Goal: Task Accomplishment & Management: Complete application form

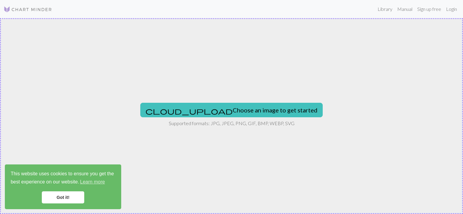
type input "C:\fakepath\labubu.jpg"
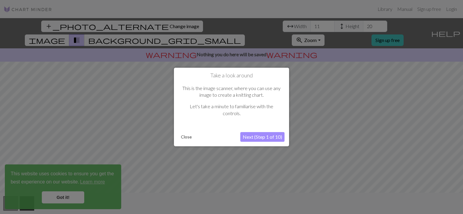
click at [256, 137] on button "Next (Step 1 of 10)" at bounding box center [262, 137] width 44 height 10
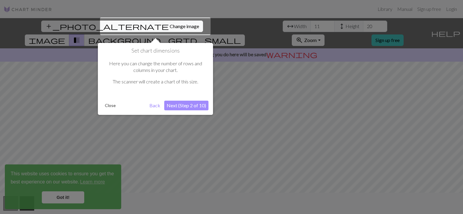
click at [185, 106] on button "Next (Step 2 of 10)" at bounding box center [186, 106] width 44 height 10
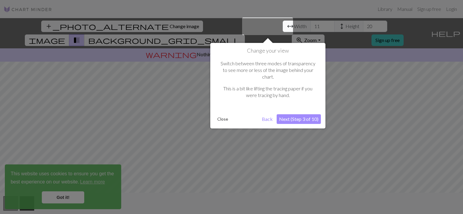
click at [293, 114] on button "Next (Step 3 of 10)" at bounding box center [298, 119] width 44 height 10
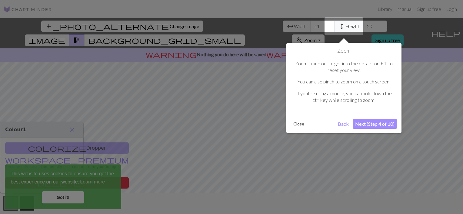
click at [370, 126] on button "Next (Step 4 of 10)" at bounding box center [374, 124] width 44 height 10
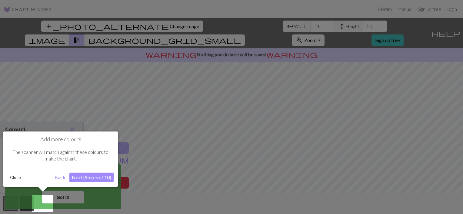
click at [93, 177] on button "Next (Step 5 of 10)" at bounding box center [91, 178] width 44 height 10
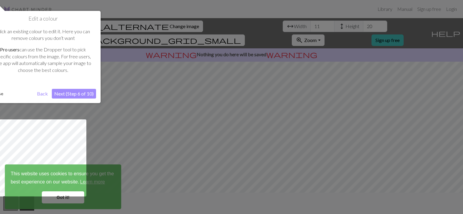
click at [74, 99] on div "Edit a colour Click an existing colour to edit it. Here you can remove colours …" at bounding box center [42, 57] width 115 height 92
click at [76, 93] on button "Next (Step 6 of 10)" at bounding box center [74, 94] width 44 height 10
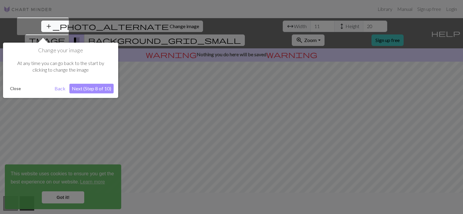
click at [94, 87] on button "Next (Step 8 of 10)" at bounding box center [91, 89] width 44 height 10
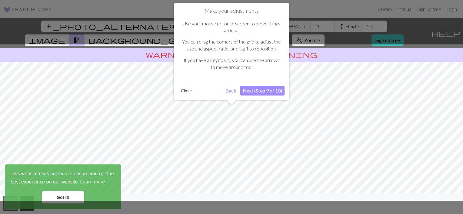
click at [256, 91] on button "Next (Step 9 of 10)" at bounding box center [262, 91] width 44 height 10
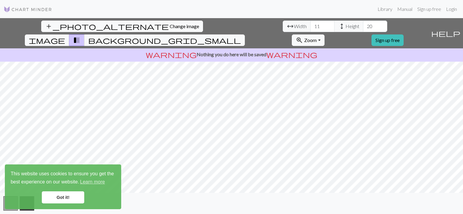
click at [228, 204] on div "add_photo_alternate Change image arrow_range Width 11 height Height 20 image tr…" at bounding box center [231, 116] width 463 height 196
click at [245, 35] on button "background_grid_small" at bounding box center [164, 41] width 160 height 12
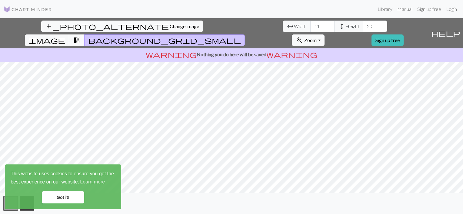
click at [80, 36] on span "transition_fade" at bounding box center [76, 40] width 7 height 8
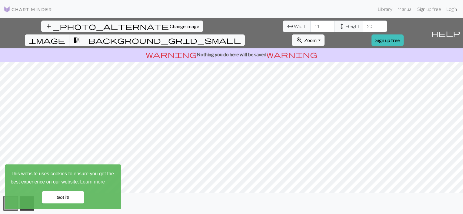
click at [65, 36] on span "image" at bounding box center [47, 40] width 36 height 8
click at [310, 24] on input "12" at bounding box center [322, 27] width 24 height 12
click at [310, 24] on input "13" at bounding box center [322, 27] width 24 height 12
click at [310, 24] on input "14" at bounding box center [322, 27] width 24 height 12
click at [310, 24] on input "15" at bounding box center [322, 27] width 24 height 12
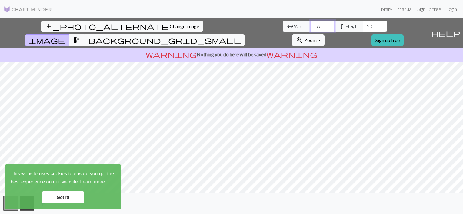
click at [310, 24] on input "16" at bounding box center [322, 27] width 24 height 12
type input "17"
click at [310, 24] on input "17" at bounding box center [322, 27] width 24 height 12
click at [338, 24] on span "height" at bounding box center [341, 26] width 7 height 8
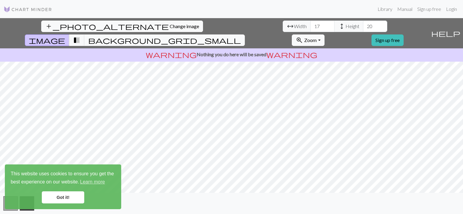
click at [345, 25] on span "Height" at bounding box center [352, 26] width 14 height 7
click at [363, 24] on input "21" at bounding box center [375, 27] width 24 height 12
click at [363, 24] on input "22" at bounding box center [375, 27] width 24 height 12
click at [363, 24] on input "23" at bounding box center [375, 27] width 24 height 12
click at [363, 24] on input "24" at bounding box center [375, 27] width 24 height 12
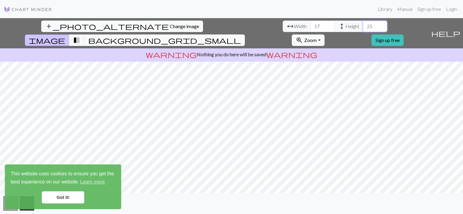
click at [363, 24] on input "25" at bounding box center [375, 27] width 24 height 12
click at [363, 24] on input "26" at bounding box center [375, 27] width 24 height 12
click at [363, 24] on input "27" at bounding box center [375, 27] width 24 height 12
click at [363, 24] on input "28" at bounding box center [375, 27] width 24 height 12
click at [363, 24] on input "29" at bounding box center [375, 27] width 24 height 12
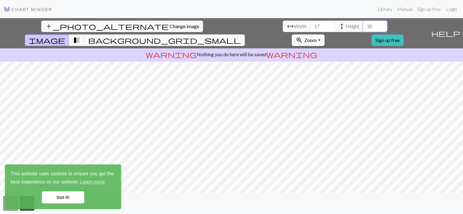
click at [363, 24] on input "30" at bounding box center [375, 27] width 24 height 12
click at [363, 24] on input "31" at bounding box center [375, 27] width 24 height 12
click at [363, 24] on input "32" at bounding box center [375, 27] width 24 height 12
click at [363, 24] on input "33" at bounding box center [375, 27] width 24 height 12
click at [363, 24] on input "34" at bounding box center [375, 27] width 24 height 12
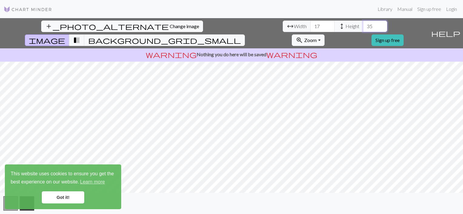
click at [363, 24] on input "35" at bounding box center [375, 27] width 24 height 12
click at [363, 24] on input "36" at bounding box center [375, 27] width 24 height 12
click at [363, 24] on input "37" at bounding box center [375, 27] width 24 height 12
click at [363, 24] on input "38" at bounding box center [375, 27] width 24 height 12
click at [363, 25] on input "39" at bounding box center [375, 27] width 24 height 12
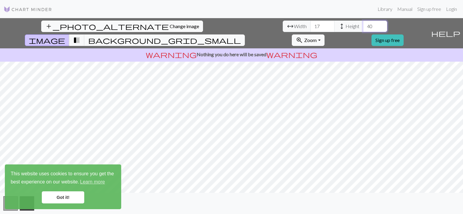
click at [363, 25] on input "40" at bounding box center [375, 27] width 24 height 12
click at [363, 25] on input "41" at bounding box center [375, 27] width 24 height 12
click at [363, 25] on input "42" at bounding box center [375, 27] width 24 height 12
click at [363, 25] on input "43" at bounding box center [375, 27] width 24 height 12
click at [363, 25] on input "44" at bounding box center [375, 27] width 24 height 12
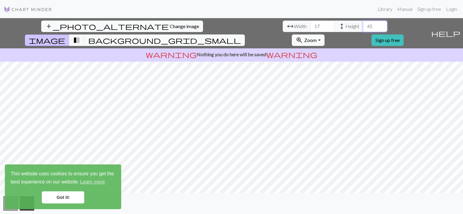
type input "45"
click at [363, 25] on input "45" at bounding box center [375, 27] width 24 height 12
click at [310, 25] on input "18" at bounding box center [322, 27] width 24 height 12
click at [310, 25] on input "19" at bounding box center [322, 27] width 24 height 12
click at [310, 25] on input "20" at bounding box center [322, 27] width 24 height 12
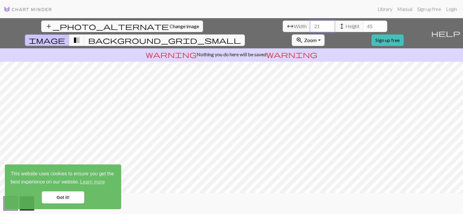
click at [310, 25] on input "21" at bounding box center [322, 27] width 24 height 12
click at [310, 25] on input "22" at bounding box center [322, 27] width 24 height 12
click at [310, 25] on input "23" at bounding box center [322, 27] width 24 height 12
click at [310, 25] on input "24" at bounding box center [322, 27] width 24 height 12
click at [310, 25] on input "25" at bounding box center [322, 27] width 24 height 12
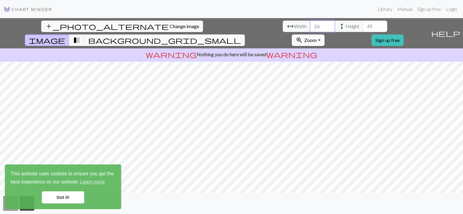
click at [310, 25] on input "26" at bounding box center [322, 27] width 24 height 12
click at [310, 25] on input "27" at bounding box center [322, 27] width 24 height 12
click at [310, 25] on input "28" at bounding box center [322, 27] width 24 height 12
type input "29"
click at [310, 24] on input "29" at bounding box center [322, 27] width 24 height 12
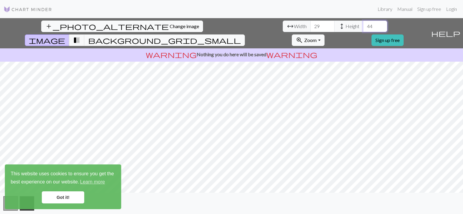
click at [363, 28] on input "44" at bounding box center [375, 27] width 24 height 12
click at [363, 28] on input "43" at bounding box center [375, 27] width 24 height 12
click at [363, 28] on input "42" at bounding box center [375, 27] width 24 height 12
click at [363, 28] on input "41" at bounding box center [375, 27] width 24 height 12
click at [363, 28] on input "40" at bounding box center [375, 27] width 24 height 12
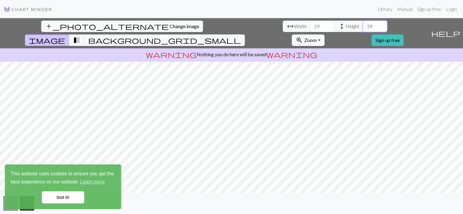
click at [363, 28] on input "39" at bounding box center [375, 27] width 24 height 12
click at [363, 28] on input "38" at bounding box center [375, 27] width 24 height 12
click at [363, 28] on input "37" at bounding box center [375, 27] width 24 height 12
click at [363, 28] on input "36" at bounding box center [375, 27] width 24 height 12
click at [363, 28] on input "35" at bounding box center [375, 27] width 24 height 12
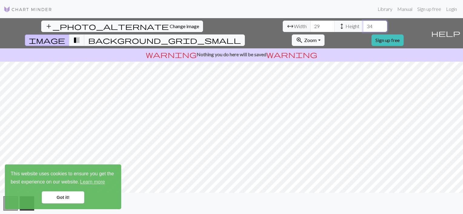
click at [363, 28] on input "34" at bounding box center [375, 27] width 24 height 12
click at [363, 28] on input "33" at bounding box center [375, 27] width 24 height 12
click at [363, 28] on input "25" at bounding box center [375, 27] width 24 height 12
click at [363, 28] on input "24" at bounding box center [375, 27] width 24 height 12
click at [363, 25] on input "25" at bounding box center [375, 27] width 24 height 12
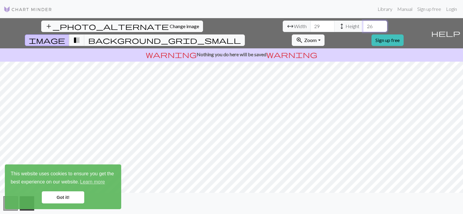
click at [363, 25] on input "26" at bounding box center [375, 27] width 24 height 12
click at [363, 25] on input "27" at bounding box center [375, 27] width 24 height 12
click at [363, 25] on input "28" at bounding box center [375, 27] width 24 height 12
click at [363, 25] on input "29" at bounding box center [375, 27] width 24 height 12
click at [324, 35] on button "zoom_in Zoom Zoom" at bounding box center [308, 41] width 32 height 12
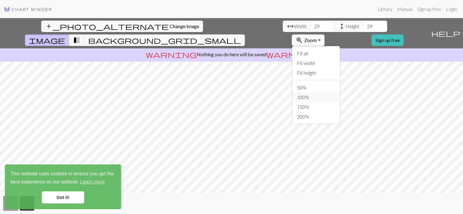
click at [340, 93] on button "100%" at bounding box center [316, 98] width 48 height 10
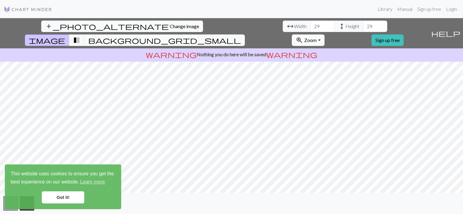
click at [324, 35] on button "zoom_in Zoom Zoom" at bounding box center [308, 41] width 32 height 12
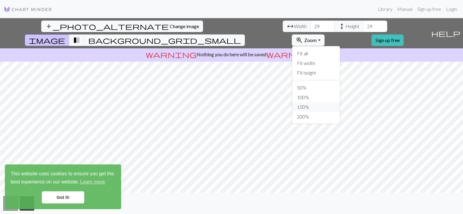
click at [340, 102] on button "150%" at bounding box center [316, 107] width 48 height 10
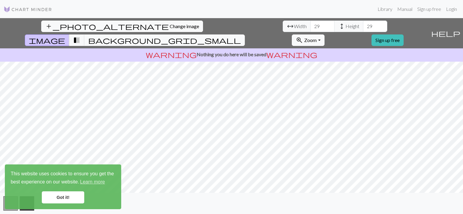
click at [75, 203] on link "Got it!" at bounding box center [63, 198] width 42 height 12
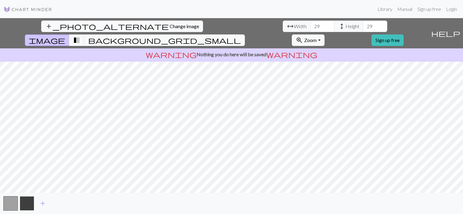
click at [26, 204] on button "button" at bounding box center [27, 204] width 15 height 15
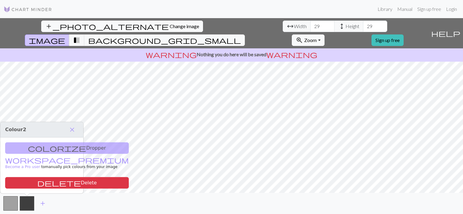
click at [58, 147] on div "colorize Dropper workspace_premium Become a Pro user to manually pick colours f…" at bounding box center [41, 166] width 83 height 56
click at [54, 148] on div "colorize Dropper workspace_premium Become a Pro user to manually pick colours f…" at bounding box center [41, 166] width 83 height 56
click at [57, 129] on h3 "Colour 2 close" at bounding box center [41, 129] width 83 height 15
click at [22, 131] on span "Colour 2" at bounding box center [15, 130] width 21 height 6
click at [21, 160] on link "workspace_premium Become a Pro user" at bounding box center [67, 164] width 124 height 11
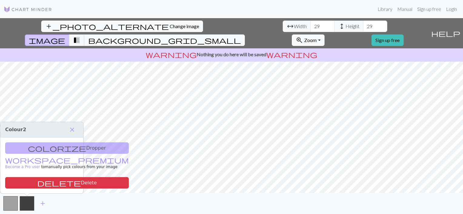
click at [52, 148] on div "colorize Dropper workspace_premium Become a Pro user to manually pick colours f…" at bounding box center [41, 166] width 83 height 56
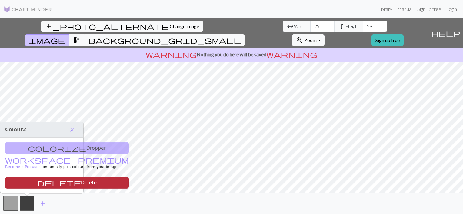
click at [44, 180] on button "delete Delete" at bounding box center [67, 183] width 124 height 12
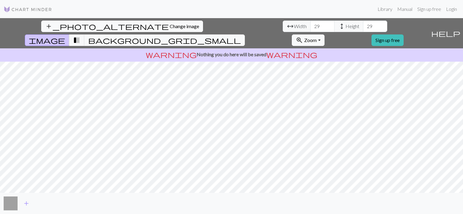
click at [13, 202] on button "button" at bounding box center [10, 204] width 15 height 15
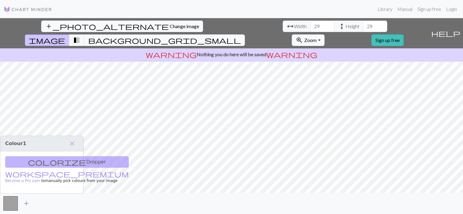
click at [25, 202] on span "add" at bounding box center [26, 204] width 7 height 8
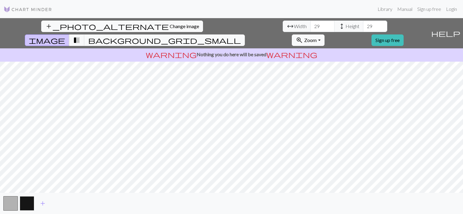
click at [30, 202] on button "button" at bounding box center [27, 204] width 15 height 15
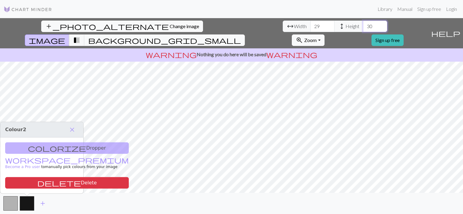
click at [363, 24] on input "30" at bounding box center [375, 27] width 24 height 12
click at [363, 24] on input "31" at bounding box center [375, 27] width 24 height 12
click at [363, 24] on input "32" at bounding box center [375, 27] width 24 height 12
click at [363, 24] on input "33" at bounding box center [375, 27] width 24 height 12
click at [363, 24] on input "34" at bounding box center [375, 27] width 24 height 12
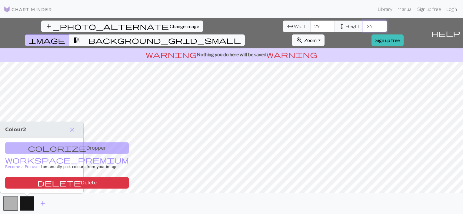
click at [363, 24] on input "35" at bounding box center [375, 27] width 24 height 12
click at [363, 24] on input "36" at bounding box center [375, 27] width 24 height 12
click at [363, 24] on input "37" at bounding box center [375, 27] width 24 height 12
click at [363, 24] on input "38" at bounding box center [375, 27] width 24 height 12
click at [363, 24] on input "39" at bounding box center [375, 27] width 24 height 12
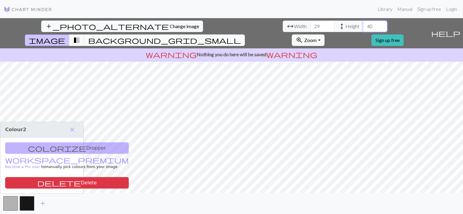
click at [363, 24] on input "40" at bounding box center [375, 27] width 24 height 12
click at [363, 24] on input "41" at bounding box center [375, 27] width 24 height 12
click at [363, 24] on input "42" at bounding box center [375, 27] width 24 height 12
click at [363, 24] on input "43" at bounding box center [375, 27] width 24 height 12
click at [363, 24] on input "44" at bounding box center [375, 27] width 24 height 12
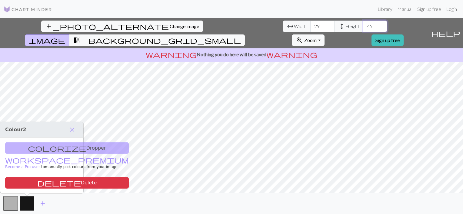
click at [363, 24] on input "45" at bounding box center [375, 27] width 24 height 12
click at [363, 24] on input "46" at bounding box center [375, 27] width 24 height 12
click at [363, 24] on input "47" at bounding box center [375, 27] width 24 height 12
click at [363, 24] on input "48" at bounding box center [375, 27] width 24 height 12
click at [363, 24] on input "49" at bounding box center [375, 27] width 24 height 12
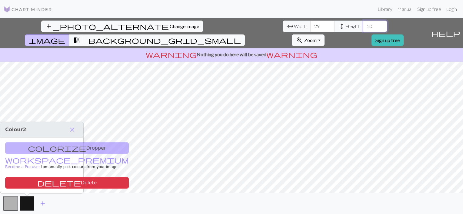
click at [363, 24] on input "50" at bounding box center [375, 27] width 24 height 12
click at [363, 24] on input "51" at bounding box center [375, 27] width 24 height 12
type input "52"
click at [363, 24] on input "52" at bounding box center [375, 27] width 24 height 12
click at [170, 24] on span "Change image" at bounding box center [184, 26] width 29 height 6
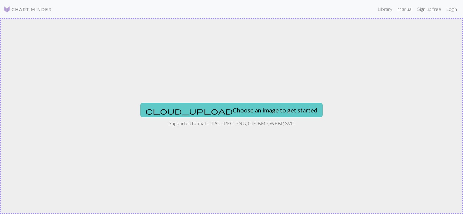
click at [212, 109] on button "cloud_upload Choose an image to get started" at bounding box center [231, 110] width 182 height 15
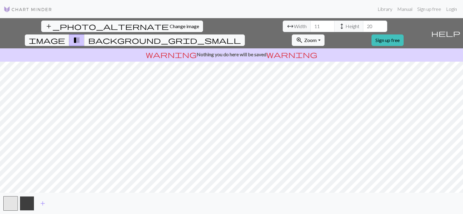
click at [28, 205] on button "button" at bounding box center [27, 204] width 15 height 15
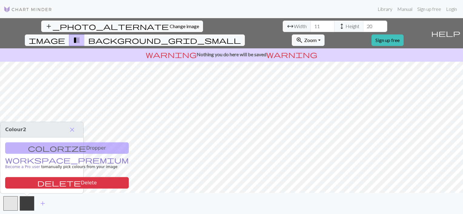
click at [9, 161] on span "workspace_premium" at bounding box center [67, 160] width 124 height 8
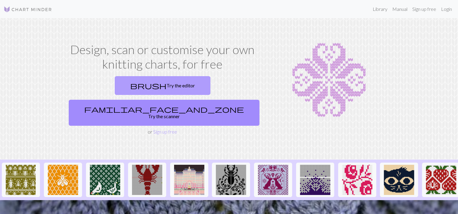
click at [115, 86] on link "brush Try the editor" at bounding box center [163, 85] width 96 height 19
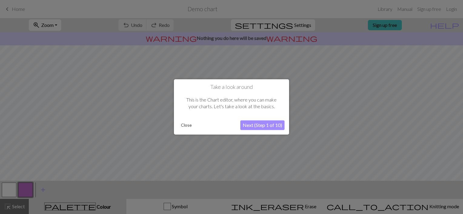
click at [260, 125] on button "Next (Step 1 of 10)" at bounding box center [262, 126] width 44 height 10
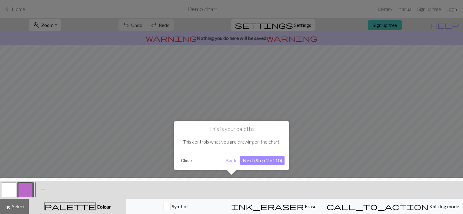
click at [259, 158] on button "Next (Step 2 of 10)" at bounding box center [262, 161] width 44 height 10
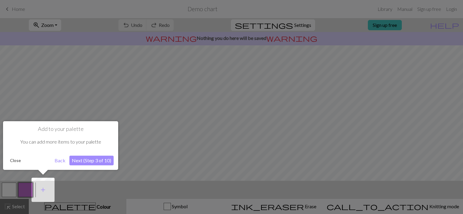
click at [95, 160] on button "Next (Step 3 of 10)" at bounding box center [91, 161] width 44 height 10
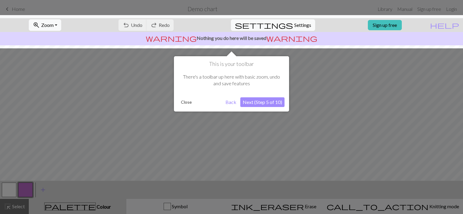
click at [248, 104] on button "Next (Step 5 of 10)" at bounding box center [262, 103] width 44 height 10
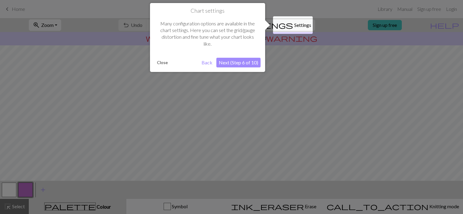
click at [237, 67] on button "Next (Step 6 of 10)" at bounding box center [238, 63] width 44 height 10
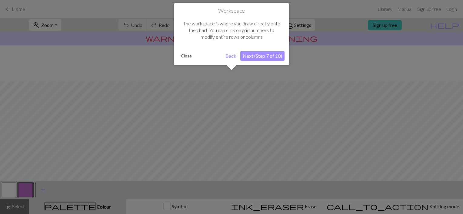
scroll to position [36, 0]
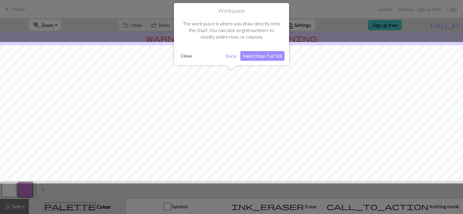
click at [259, 55] on button "Next (Step 7 of 10)" at bounding box center [262, 56] width 44 height 10
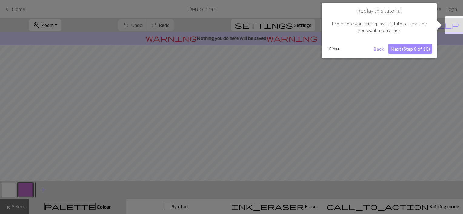
click at [405, 48] on button "Next (Step 8 of 10)" at bounding box center [410, 49] width 44 height 10
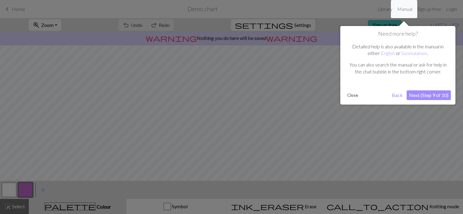
click at [422, 95] on button "Next (Step 9 of 10)" at bounding box center [428, 96] width 44 height 10
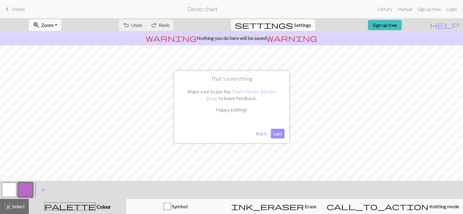
click at [280, 132] on button "Last" at bounding box center [278, 134] width 14 height 10
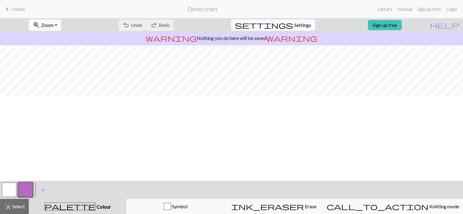
scroll to position [0, 0]
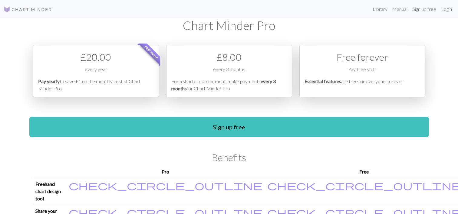
click at [355, 80] on p "Essential features are free for everyone, forever" at bounding box center [363, 85] width 116 height 15
click at [359, 58] on div "Free forever" at bounding box center [363, 57] width 116 height 15
click at [324, 81] on em "Essential features" at bounding box center [323, 81] width 37 height 6
drag, startPoint x: 367, startPoint y: 80, endPoint x: 368, endPoint y: 74, distance: 5.8
click at [368, 74] on div "Free forever Yay, free stuff Essential features are free for everyone, forever" at bounding box center [362, 71] width 126 height 53
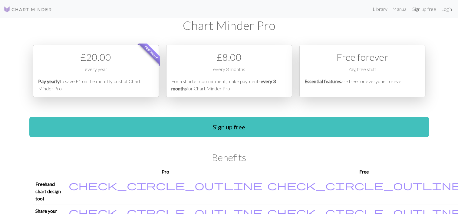
drag, startPoint x: 368, startPoint y: 74, endPoint x: 361, endPoint y: 60, distance: 15.4
click at [361, 60] on div "Free forever" at bounding box center [363, 57] width 116 height 15
click at [346, 58] on div "Free forever" at bounding box center [363, 57] width 116 height 15
click at [423, 11] on link "Sign up free" at bounding box center [424, 9] width 29 height 12
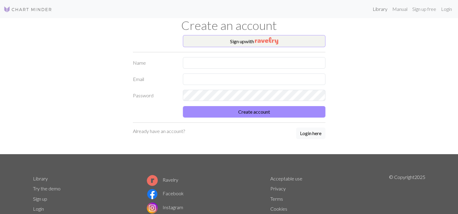
click at [379, 9] on link "Library" at bounding box center [380, 9] width 20 height 12
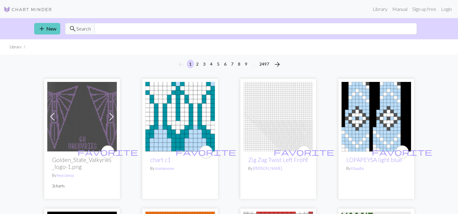
click at [52, 27] on link "add New" at bounding box center [47, 29] width 26 height 12
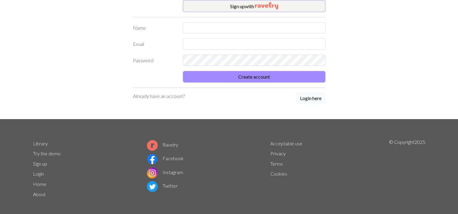
scroll to position [39, 0]
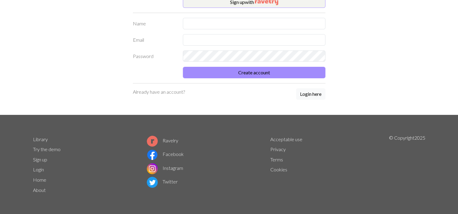
click at [50, 149] on link "Try the demo" at bounding box center [47, 150] width 28 height 6
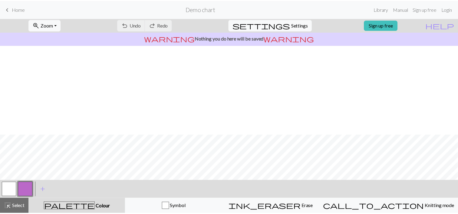
scroll to position [90, 0]
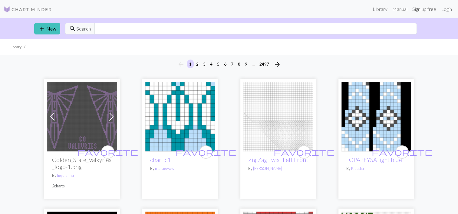
click at [426, 10] on link "Sign up free" at bounding box center [424, 9] width 29 height 12
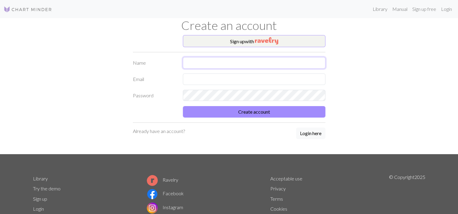
click at [230, 60] on input "text" at bounding box center [254, 63] width 143 height 12
type input "[PERSON_NAME]"
click at [214, 80] on input "text" at bounding box center [254, 80] width 143 height 12
click at [216, 77] on input "jeanetteriksvold@gmail.com" at bounding box center [254, 80] width 143 height 12
type input "jeanetteriksvld@gmail.com"
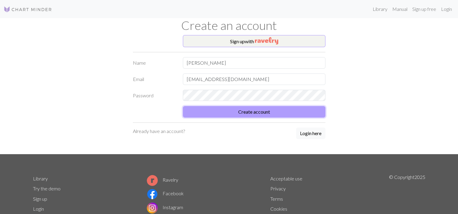
click at [220, 111] on button "Create account" at bounding box center [254, 112] width 143 height 12
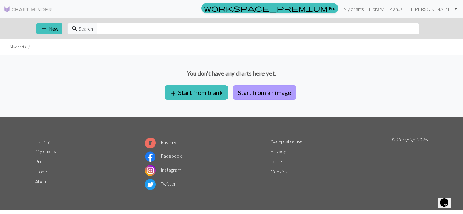
click at [254, 91] on button "Start from an image" at bounding box center [265, 92] width 64 height 15
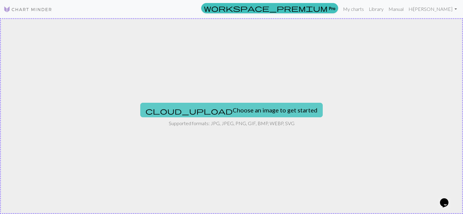
click at [239, 108] on button "cloud_upload Choose an image to get started" at bounding box center [231, 110] width 182 height 15
type input "C:\fakepath\lab.png"
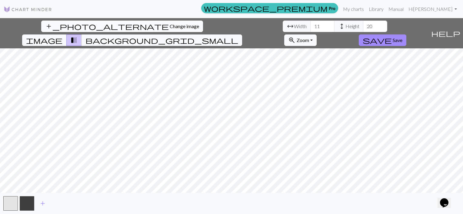
click at [170, 27] on span "Change image" at bounding box center [184, 26] width 29 height 6
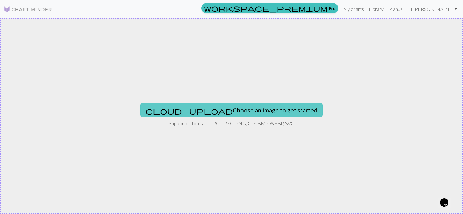
click at [209, 107] on button "cloud_upload Choose an image to get started" at bounding box center [231, 110] width 182 height 15
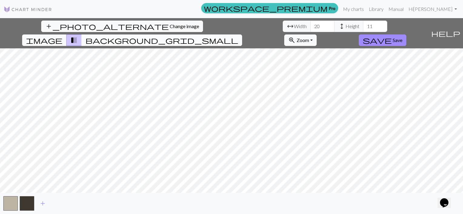
click at [238, 36] on span "background_grid_small" at bounding box center [161, 40] width 153 height 8
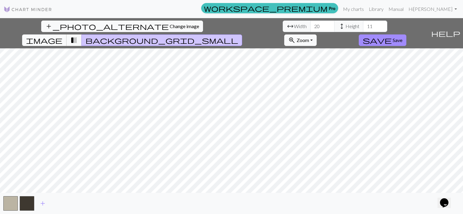
click at [62, 36] on span "image" at bounding box center [44, 40] width 36 height 8
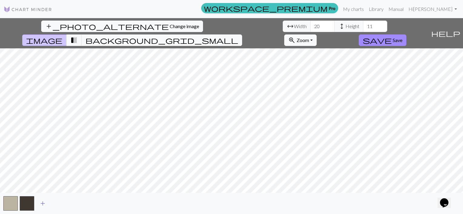
click at [45, 206] on span "add" at bounding box center [42, 204] width 7 height 8
click at [45, 205] on button "button" at bounding box center [43, 204] width 15 height 15
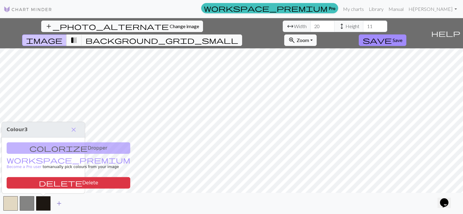
click at [56, 204] on span "add" at bounding box center [58, 204] width 7 height 8
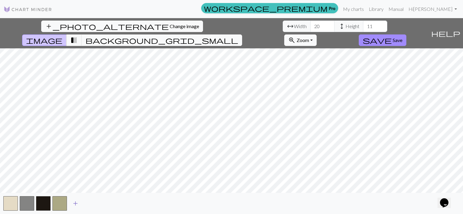
click at [77, 207] on span "add" at bounding box center [75, 204] width 7 height 8
click at [90, 206] on span "add" at bounding box center [91, 204] width 7 height 8
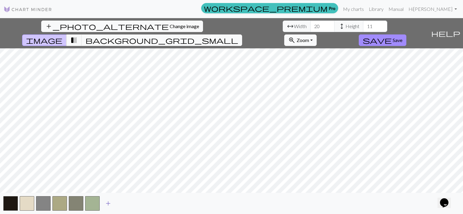
click at [108, 202] on span "add" at bounding box center [107, 204] width 7 height 8
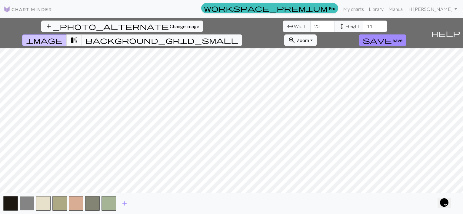
click at [29, 201] on button "button" at bounding box center [27, 204] width 15 height 15
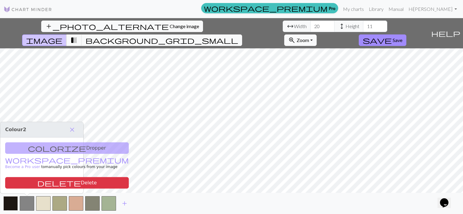
click at [7, 206] on button "button" at bounding box center [10, 204] width 15 height 15
click at [35, 151] on div "colorize Dropper workspace_premium Become a Pro user to manually pick colours f…" at bounding box center [41, 166] width 83 height 56
click at [23, 147] on div "colorize Dropper workspace_premium Become a Pro user to manually pick colours f…" at bounding box center [41, 166] width 83 height 56
click at [9, 162] on span "workspace_premium" at bounding box center [67, 160] width 124 height 8
click at [21, 129] on span "Colour 1" at bounding box center [15, 130] width 21 height 6
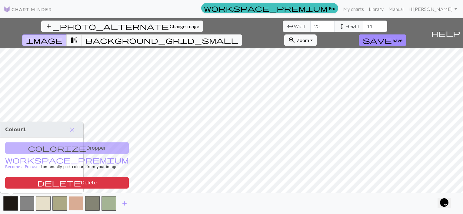
click at [75, 207] on button "button" at bounding box center [76, 204] width 15 height 15
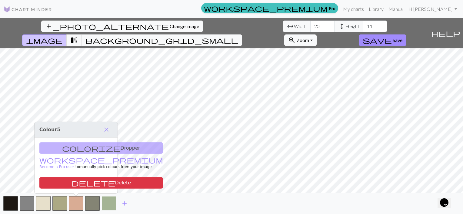
click at [111, 203] on button "button" at bounding box center [108, 204] width 15 height 15
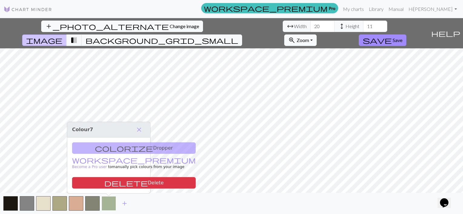
click at [111, 203] on button "button" at bounding box center [108, 204] width 15 height 15
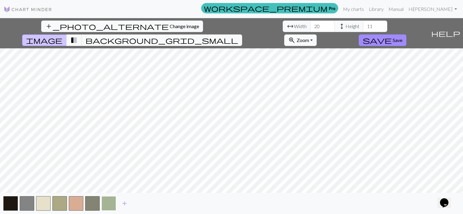
click at [111, 203] on button "button" at bounding box center [108, 204] width 15 height 15
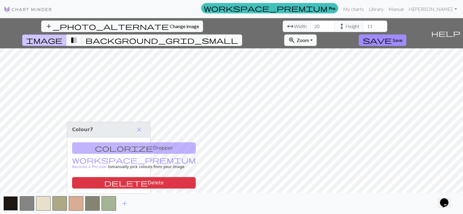
click at [12, 203] on button "button" at bounding box center [10, 204] width 15 height 15
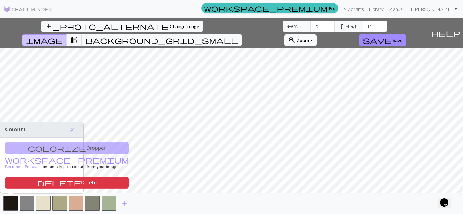
click at [441, 199] on div "Opens Chat This icon Opens the chat window." at bounding box center [444, 203] width 10 height 10
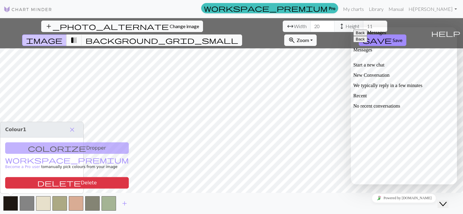
click at [446, 202] on div "Close Chat This icon closes the chat window." at bounding box center [442, 204] width 7 height 7
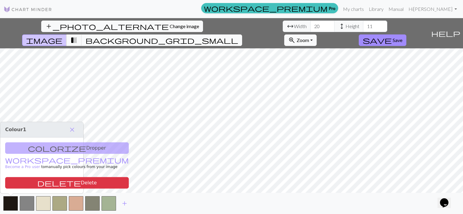
click at [238, 36] on span "background_grid_small" at bounding box center [161, 40] width 153 height 8
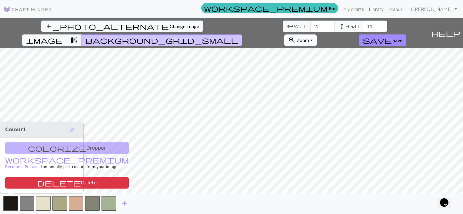
click at [316, 35] on button "zoom_in Zoom Zoom" at bounding box center [300, 41] width 32 height 12
click at [332, 49] on button "Fit all" at bounding box center [308, 54] width 48 height 10
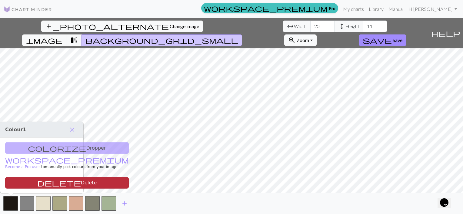
click at [65, 184] on button "delete Delete" at bounding box center [67, 183] width 124 height 12
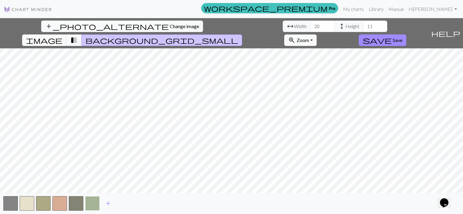
click at [90, 202] on button "button" at bounding box center [92, 204] width 15 height 15
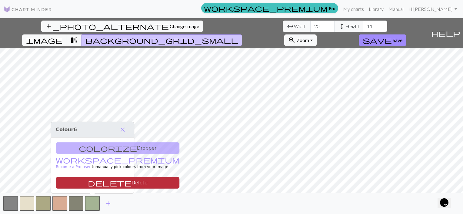
click at [78, 184] on button "delete Delete" at bounding box center [118, 183] width 124 height 12
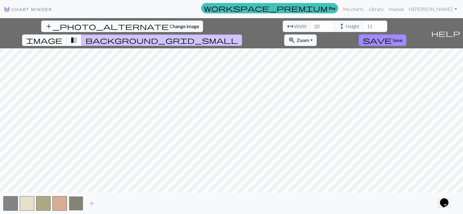
click at [74, 202] on button "button" at bounding box center [76, 204] width 15 height 15
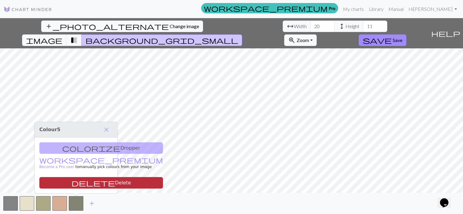
click at [71, 185] on span "delete" at bounding box center [93, 183] width 44 height 8
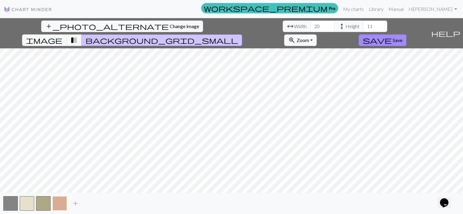
click at [60, 203] on button "button" at bounding box center [59, 204] width 15 height 15
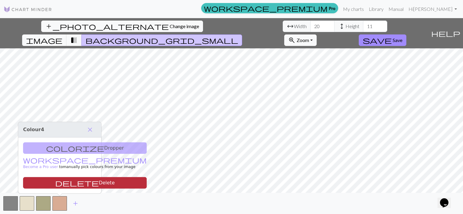
click at [56, 184] on span "delete" at bounding box center [77, 183] width 44 height 8
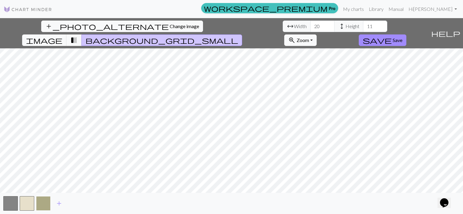
click at [47, 202] on button "button" at bounding box center [43, 204] width 15 height 15
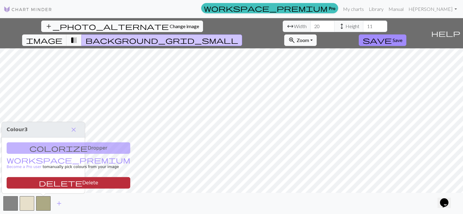
click at [43, 182] on button "delete Delete" at bounding box center [69, 183] width 124 height 12
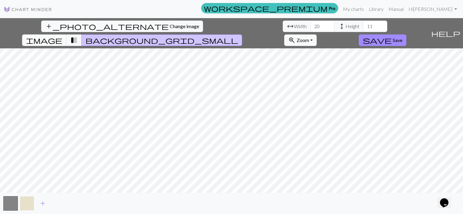
click at [28, 202] on button "button" at bounding box center [27, 204] width 15 height 15
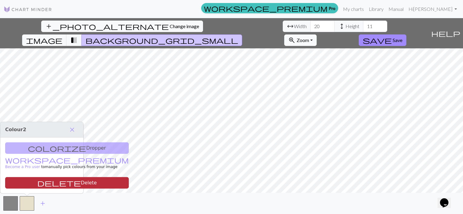
click at [31, 183] on button "delete Delete" at bounding box center [67, 183] width 124 height 12
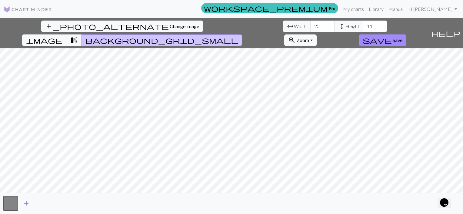
click at [27, 205] on span "add" at bounding box center [26, 204] width 7 height 8
click at [40, 202] on span "add" at bounding box center [42, 204] width 7 height 8
click at [78, 36] on span "transition_fade" at bounding box center [73, 40] width 7 height 8
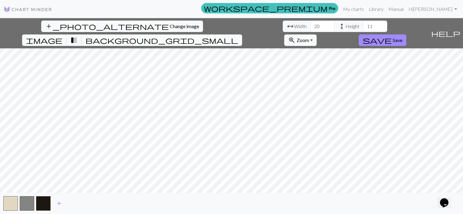
click at [238, 36] on span "background_grid_small" at bounding box center [161, 40] width 153 height 8
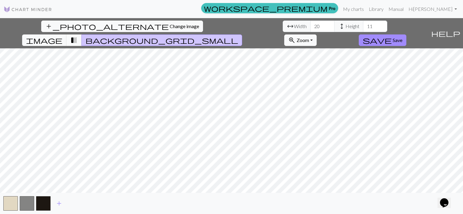
click at [78, 36] on span "transition_fade" at bounding box center [73, 40] width 7 height 8
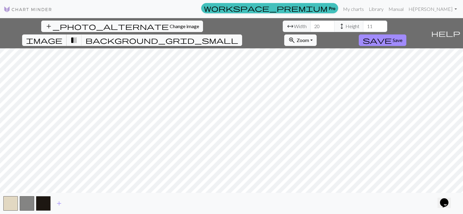
click at [62, 36] on span "image" at bounding box center [44, 40] width 36 height 8
click at [310, 25] on input "21" at bounding box center [322, 27] width 24 height 12
click at [310, 25] on input "22" at bounding box center [322, 27] width 24 height 12
click at [310, 25] on input "23" at bounding box center [322, 27] width 24 height 12
click at [310, 25] on input "25" at bounding box center [322, 27] width 24 height 12
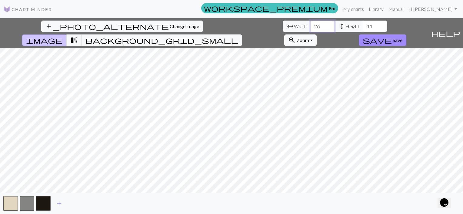
click at [310, 25] on input "26" at bounding box center [322, 27] width 24 height 12
click at [310, 25] on input "27" at bounding box center [322, 27] width 24 height 12
click at [310, 25] on input "28" at bounding box center [322, 27] width 24 height 12
click at [310, 25] on input "29" at bounding box center [322, 27] width 24 height 12
click at [310, 25] on input "30" at bounding box center [322, 27] width 24 height 12
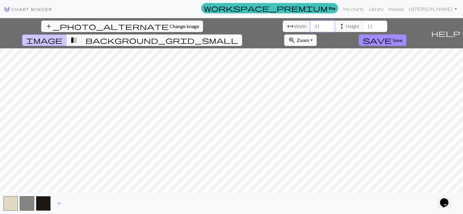
click at [310, 25] on input "31" at bounding box center [322, 27] width 24 height 12
click at [310, 25] on input "32" at bounding box center [322, 27] width 24 height 12
click at [310, 25] on input "33" at bounding box center [322, 27] width 24 height 12
type input "34"
click at [310, 25] on input "34" at bounding box center [322, 27] width 24 height 12
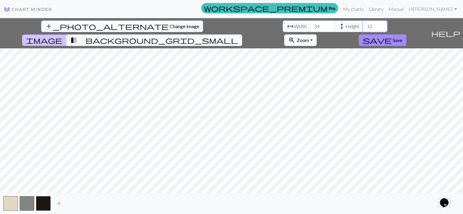
click at [363, 25] on input "12" at bounding box center [375, 27] width 24 height 12
click at [363, 25] on input "13" at bounding box center [375, 27] width 24 height 12
click at [363, 25] on input "14" at bounding box center [375, 27] width 24 height 12
click at [363, 24] on input "15" at bounding box center [375, 27] width 24 height 12
click at [363, 24] on input "16" at bounding box center [375, 27] width 24 height 12
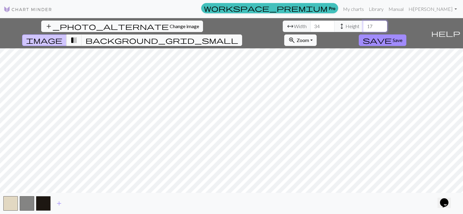
click at [363, 24] on input "17" at bounding box center [375, 27] width 24 height 12
click at [363, 24] on input "18" at bounding box center [375, 27] width 24 height 12
click at [363, 24] on input "19" at bounding box center [375, 27] width 24 height 12
click at [363, 24] on input "20" at bounding box center [375, 27] width 24 height 12
click at [363, 24] on input "21" at bounding box center [375, 27] width 24 height 12
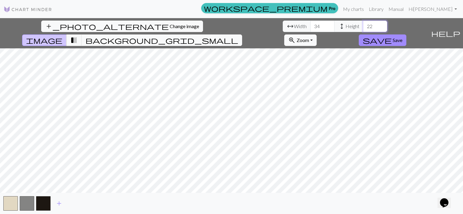
click at [363, 24] on input "22" at bounding box center [375, 27] width 24 height 12
click at [363, 24] on input "23" at bounding box center [375, 27] width 24 height 12
click at [363, 24] on input "24" at bounding box center [375, 27] width 24 height 12
click at [363, 24] on input "25" at bounding box center [375, 27] width 24 height 12
click at [363, 24] on input "26" at bounding box center [375, 27] width 24 height 12
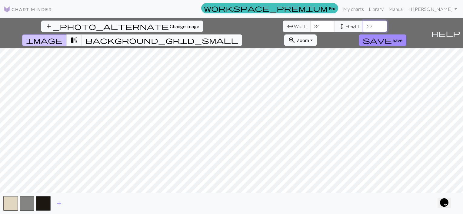
click at [363, 24] on input "27" at bounding box center [375, 27] width 24 height 12
click at [363, 24] on input "28" at bounding box center [375, 27] width 24 height 12
click at [363, 24] on input "29" at bounding box center [375, 27] width 24 height 12
click at [363, 24] on input "30" at bounding box center [375, 27] width 24 height 12
click at [363, 24] on input "31" at bounding box center [375, 27] width 24 height 12
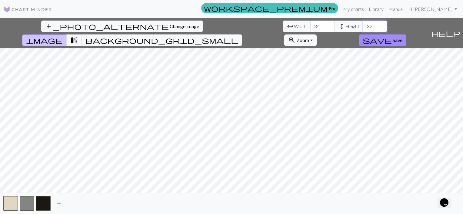
type input "32"
click at [363, 24] on input "32" at bounding box center [375, 27] width 24 height 12
click at [310, 24] on input "35" at bounding box center [322, 27] width 24 height 12
click at [310, 24] on input "36" at bounding box center [322, 27] width 24 height 12
click at [310, 24] on input "37" at bounding box center [322, 27] width 24 height 12
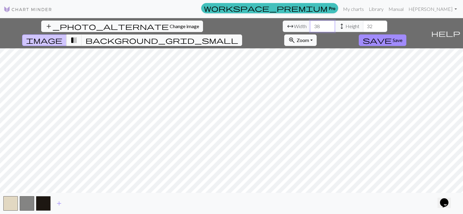
click at [310, 24] on input "38" at bounding box center [322, 27] width 24 height 12
click at [310, 24] on input "39" at bounding box center [322, 27] width 24 height 12
click at [310, 24] on input "40" at bounding box center [322, 27] width 24 height 12
click at [310, 24] on input "41" at bounding box center [322, 27] width 24 height 12
click at [310, 24] on input "42" at bounding box center [322, 27] width 24 height 12
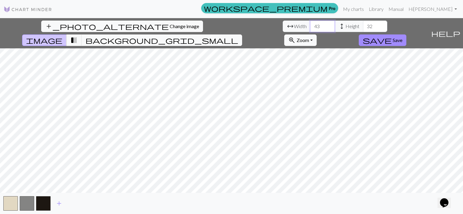
click at [310, 24] on input "43" at bounding box center [322, 27] width 24 height 12
click at [310, 24] on input "44" at bounding box center [322, 27] width 24 height 12
click at [310, 24] on input "45" at bounding box center [322, 27] width 24 height 12
click at [310, 24] on input "46" at bounding box center [322, 27] width 24 height 12
click at [310, 24] on input "47" at bounding box center [322, 27] width 24 height 12
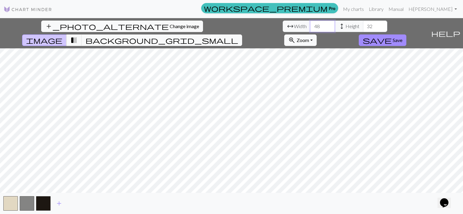
click at [310, 24] on input "48" at bounding box center [322, 27] width 24 height 12
click at [310, 24] on input "49" at bounding box center [322, 27] width 24 height 12
type input "50"
click at [310, 24] on input "50" at bounding box center [322, 27] width 24 height 12
click at [363, 25] on input "33" at bounding box center [375, 27] width 24 height 12
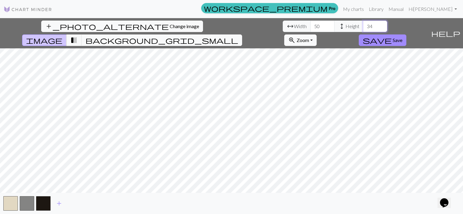
click at [363, 25] on input "34" at bounding box center [375, 27] width 24 height 12
type input "35"
click at [363, 25] on input "35" at bounding box center [375, 27] width 24 height 12
type input "51"
click at [310, 25] on input "51" at bounding box center [322, 27] width 24 height 12
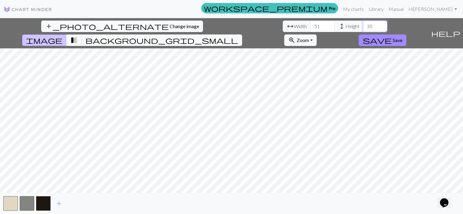
type input "36"
click at [363, 25] on input "36" at bounding box center [375, 27] width 24 height 12
click at [82, 35] on button "transition_fade" at bounding box center [73, 41] width 15 height 12
click at [238, 36] on span "background_grid_small" at bounding box center [161, 40] width 153 height 8
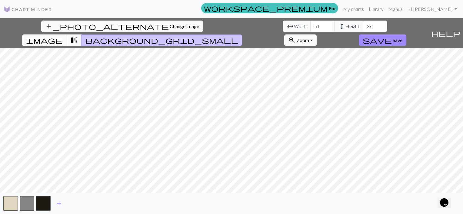
click at [82, 35] on button "transition_fade" at bounding box center [73, 41] width 15 height 12
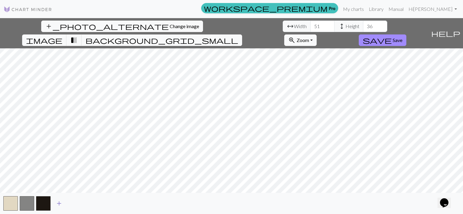
click at [61, 203] on span "add" at bounding box center [58, 204] width 7 height 8
click at [61, 203] on button "button" at bounding box center [59, 204] width 15 height 15
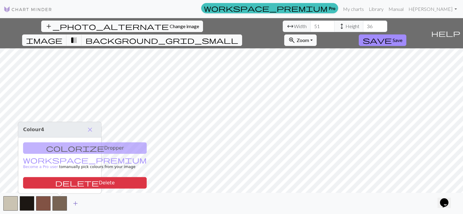
click at [61, 203] on button "button" at bounding box center [59, 204] width 15 height 15
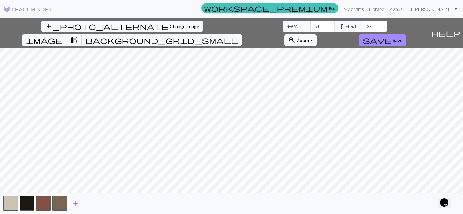
click at [73, 204] on span "add" at bounding box center [75, 204] width 7 height 8
click at [91, 204] on span "add" at bounding box center [91, 204] width 7 height 8
click at [106, 204] on span "add" at bounding box center [107, 204] width 7 height 8
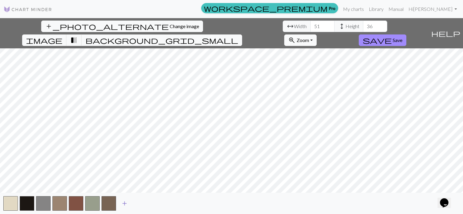
click at [124, 203] on span "add" at bounding box center [124, 204] width 7 height 8
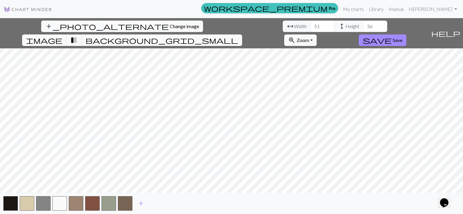
click at [132, 203] on div "add" at bounding box center [231, 203] width 463 height 21
click at [140, 203] on span "add" at bounding box center [140, 204] width 7 height 8
click at [156, 204] on span "add" at bounding box center [157, 204] width 7 height 8
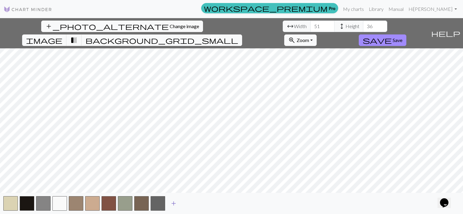
click at [174, 204] on span "add" at bounding box center [173, 204] width 7 height 8
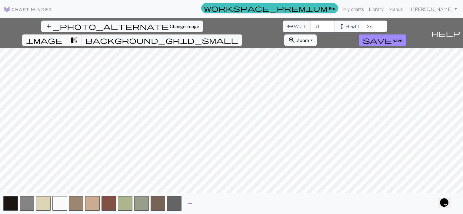
click at [191, 204] on span "add" at bounding box center [189, 204] width 7 height 8
click at [208, 203] on span "add" at bounding box center [206, 204] width 7 height 8
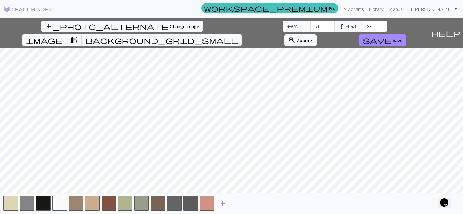
click at [219, 202] on span "add" at bounding box center [222, 204] width 7 height 8
click at [240, 204] on span "add" at bounding box center [238, 204] width 7 height 8
click at [256, 202] on span "add" at bounding box center [255, 204] width 7 height 8
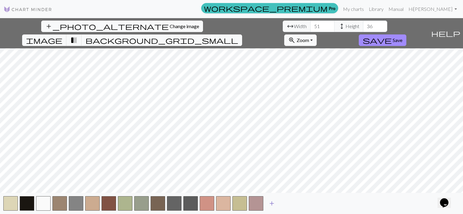
click at [273, 203] on span "add" at bounding box center [271, 204] width 7 height 8
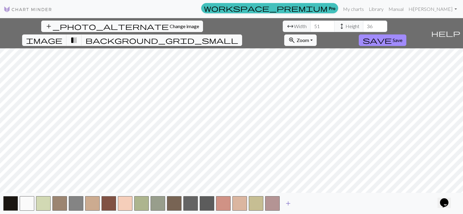
click at [288, 203] on span "add" at bounding box center [287, 204] width 7 height 8
click at [302, 204] on span "add" at bounding box center [304, 204] width 7 height 8
click at [321, 204] on span "add" at bounding box center [320, 204] width 7 height 8
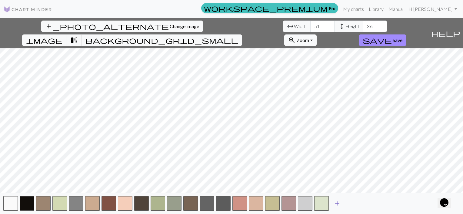
click at [337, 205] on span "add" at bounding box center [336, 204] width 7 height 8
click at [347, 205] on button "add" at bounding box center [353, 204] width 15 height 12
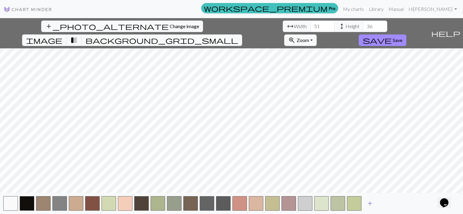
click at [369, 202] on span "add" at bounding box center [369, 204] width 7 height 8
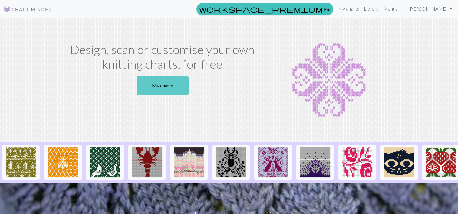
click at [148, 87] on link "My charts" at bounding box center [163, 85] width 52 height 19
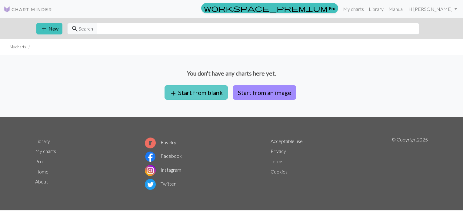
click at [201, 94] on button "add Start from blank" at bounding box center [195, 92] width 63 height 15
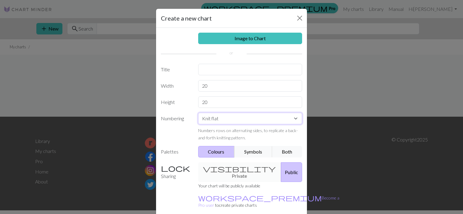
click at [227, 120] on select "Knit flat Knit in the round Lace knitting Cross stitch" at bounding box center [250, 119] width 104 height 12
select select "round"
click at [198, 113] on select "Knit flat Knit in the round Lace knitting Cross stitch" at bounding box center [250, 119] width 104 height 12
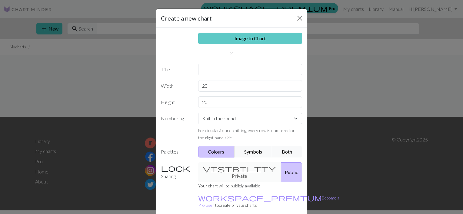
click at [243, 37] on link "Image to Chart" at bounding box center [250, 39] width 104 height 12
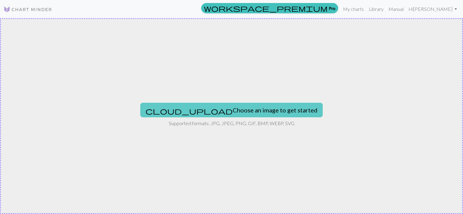
click at [229, 106] on button "cloud_upload Choose an image to get started" at bounding box center [231, 110] width 182 height 15
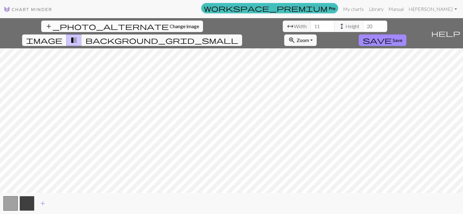
click at [170, 25] on span "Change image" at bounding box center [184, 26] width 29 height 6
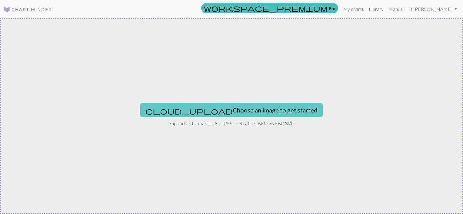
click at [216, 109] on button "cloud_upload Choose an image to get started" at bounding box center [231, 110] width 182 height 15
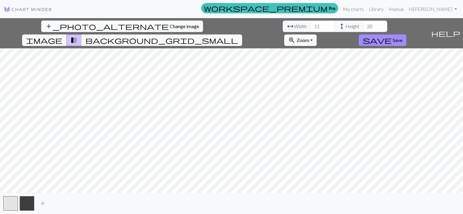
click at [316, 35] on button "zoom_in Zoom Zoom" at bounding box center [300, 41] width 32 height 12
click at [332, 58] on button "Fit width" at bounding box center [308, 63] width 48 height 10
click at [316, 35] on button "zoom_in Zoom Zoom" at bounding box center [300, 41] width 32 height 12
click at [238, 36] on span "background_grid_small" at bounding box center [161, 40] width 153 height 8
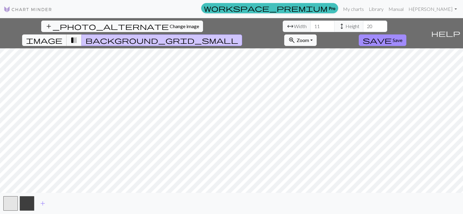
click at [62, 36] on span "image" at bounding box center [44, 40] width 36 height 8
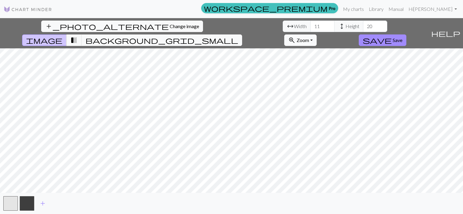
click at [316, 35] on button "zoom_in Zoom Zoom" at bounding box center [300, 41] width 32 height 12
click at [332, 58] on button "Fit width" at bounding box center [308, 63] width 48 height 10
click at [316, 35] on button "zoom_in Zoom Zoom" at bounding box center [300, 41] width 32 height 12
click at [332, 68] on button "Fit height" at bounding box center [308, 73] width 48 height 10
click at [237, 198] on div "add_photo_alternate Change image arrow_range Width 11 height Height 20 image tr…" at bounding box center [231, 116] width 463 height 196
